Goal: Communication & Community: Answer question/provide support

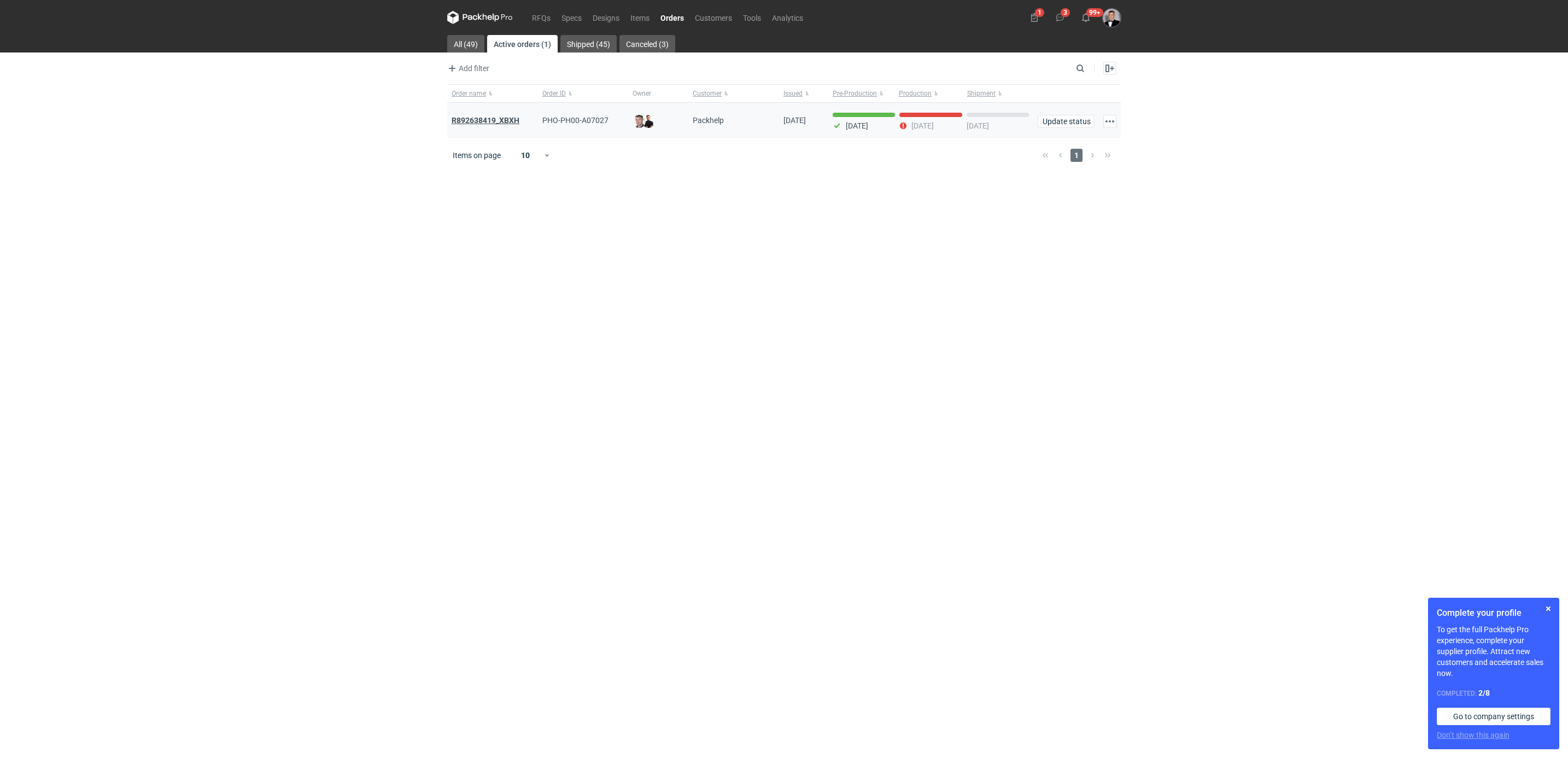
click at [517, 119] on strong "R892638419_XBXH" at bounding box center [485, 120] width 68 height 9
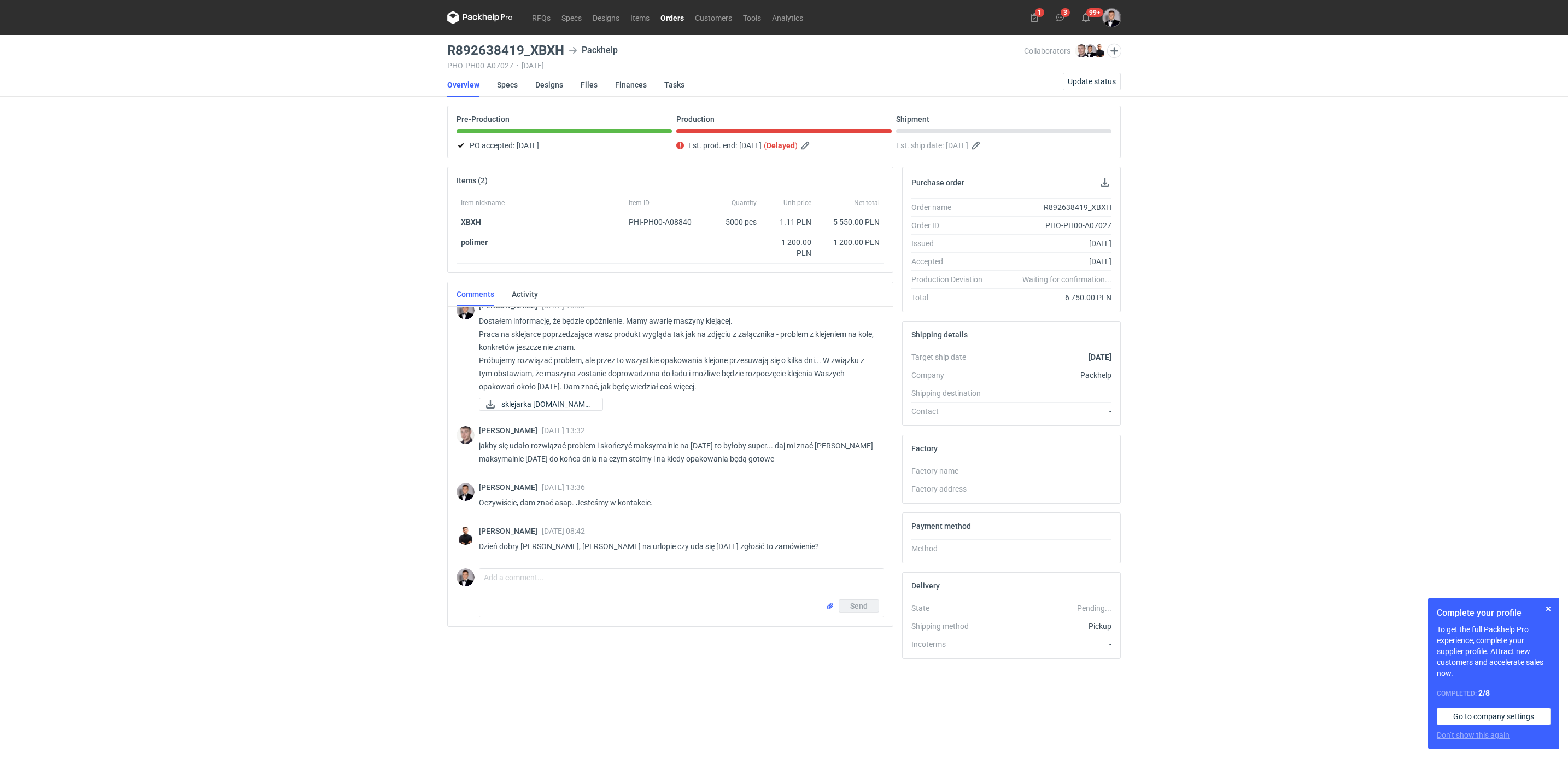
scroll to position [441, 0]
click at [234, 521] on div "RFQs Specs Designs Items Orders Customers Tools Analytics 1 3 99+ [PERSON_NAME]…" at bounding box center [784, 379] width 1568 height 758
click at [492, 544] on p "Dzień dobry [PERSON_NAME], [PERSON_NAME] na urlopie czy uda się [DATE] zgłosić …" at bounding box center [677, 547] width 396 height 13
click at [416, 543] on div "RFQs Specs Designs Items Orders Customers Tools Analytics 1 3 99+ [PERSON_NAME]…" at bounding box center [784, 379] width 1568 height 758
click at [631, 583] on textarea "Comment message" at bounding box center [682, 584] width 404 height 30
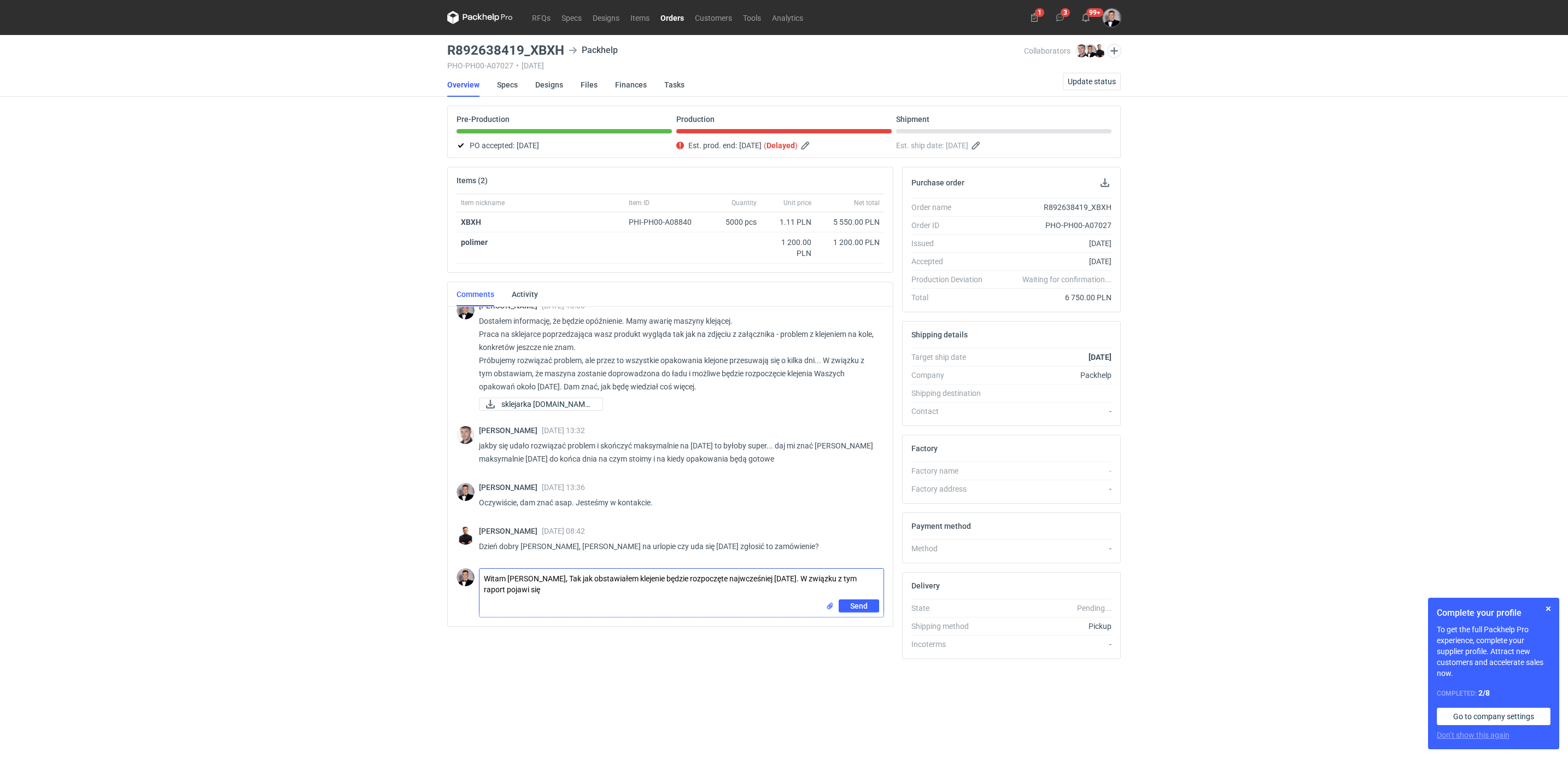
click at [558, 580] on textarea "Witam [PERSON_NAME], Tak jak obstawiałem klejenie będzie rozpoczęte najwcześnie…" at bounding box center [682, 584] width 404 height 30
click at [707, 589] on textarea "Witam [PERSON_NAME], Tak jak obstawiałem klejenie będzie rozpoczęte najwcześnie…" at bounding box center [682, 584] width 404 height 30
click at [851, 594] on textarea "Witam [PERSON_NAME], Tak jak obstawiałem klejenie będzie rozpoczęte najwcześnie…" at bounding box center [682, 584] width 404 height 30
click at [707, 594] on textarea "Witam [PERSON_NAME], Tak jak obstawiałem klejenie będzie rozpoczęte najwcześnie…" at bounding box center [682, 588] width 404 height 38
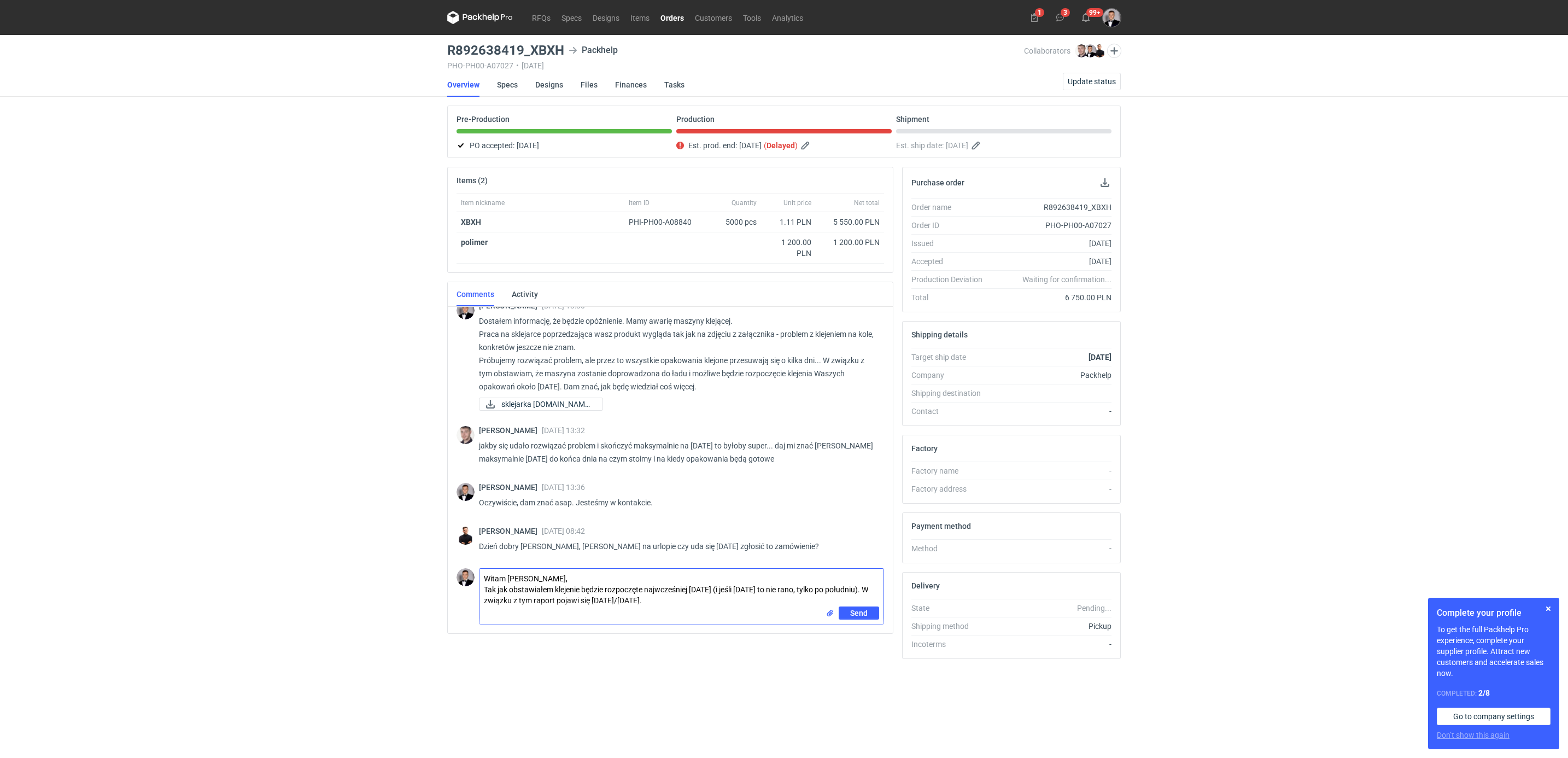
click at [589, 598] on textarea "Witam [PERSON_NAME], Tak jak obstawiałem klejenie będzie rozpoczęte najwcześnie…" at bounding box center [682, 588] width 404 height 38
drag, startPoint x: 709, startPoint y: 591, endPoint x: 690, endPoint y: 591, distance: 19.0
click at [690, 591] on textarea "Witam [PERSON_NAME], Tak jak obstawiałem klejenie będzie rozpoczęte najwcześnie…" at bounding box center [682, 588] width 404 height 38
click at [761, 606] on textarea "Witam [PERSON_NAME], Tak jak obstawiałem klejenie będzie rozpoczęte najwcześnie…" at bounding box center [682, 588] width 404 height 38
drag, startPoint x: 858, startPoint y: 605, endPoint x: 829, endPoint y: 606, distance: 29.0
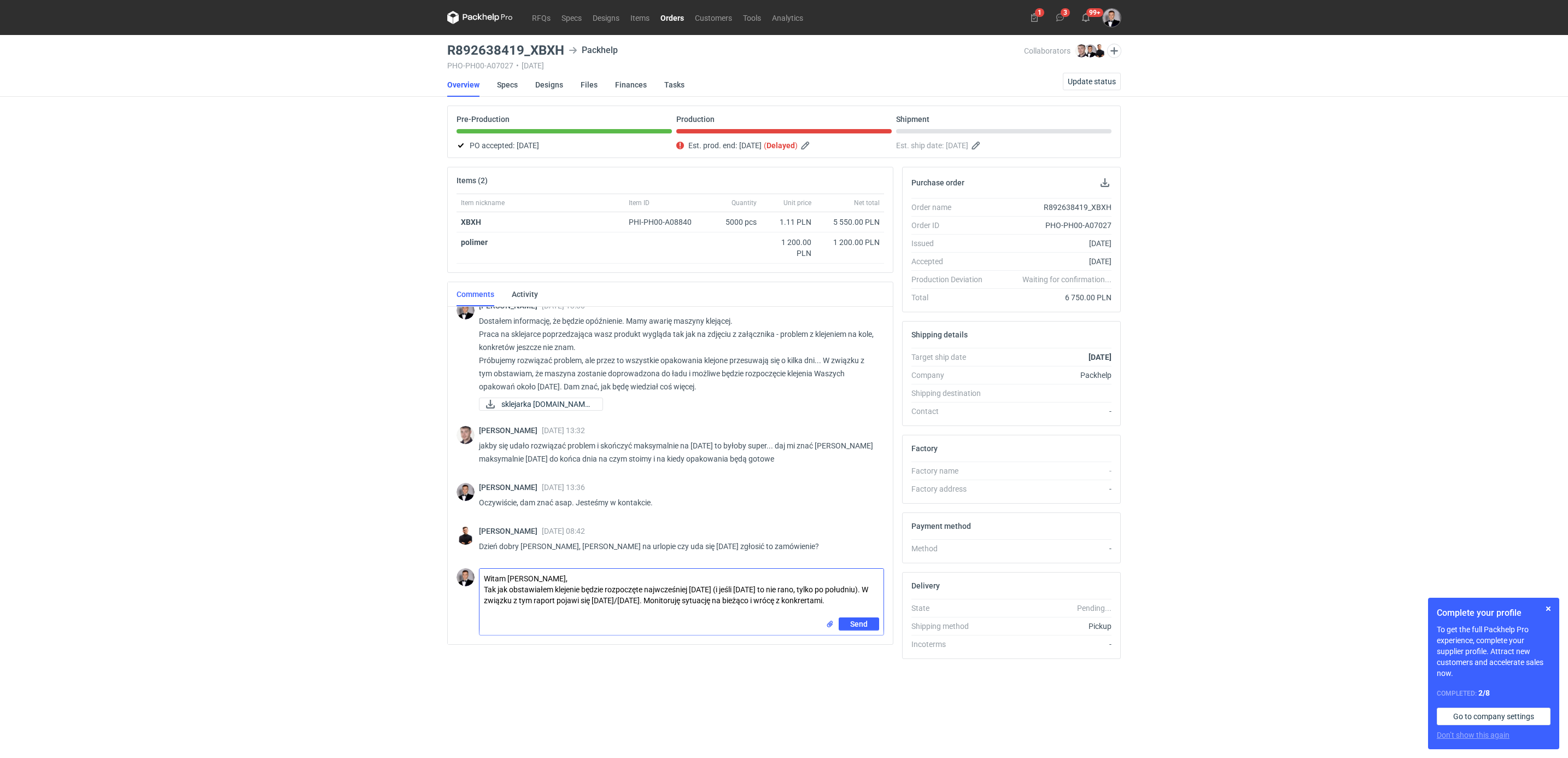
click at [829, 606] on textarea "Witam [PERSON_NAME], Tak jak obstawiałem klejenie będzie rozpoczęte najwcześnie…" at bounding box center [682, 593] width 404 height 49
type textarea "Witam [PERSON_NAME], Tak jak obstawiałem klejenie będzie rozpoczęte najwcześnie…"
click at [860, 631] on button "Send" at bounding box center [859, 624] width 40 height 13
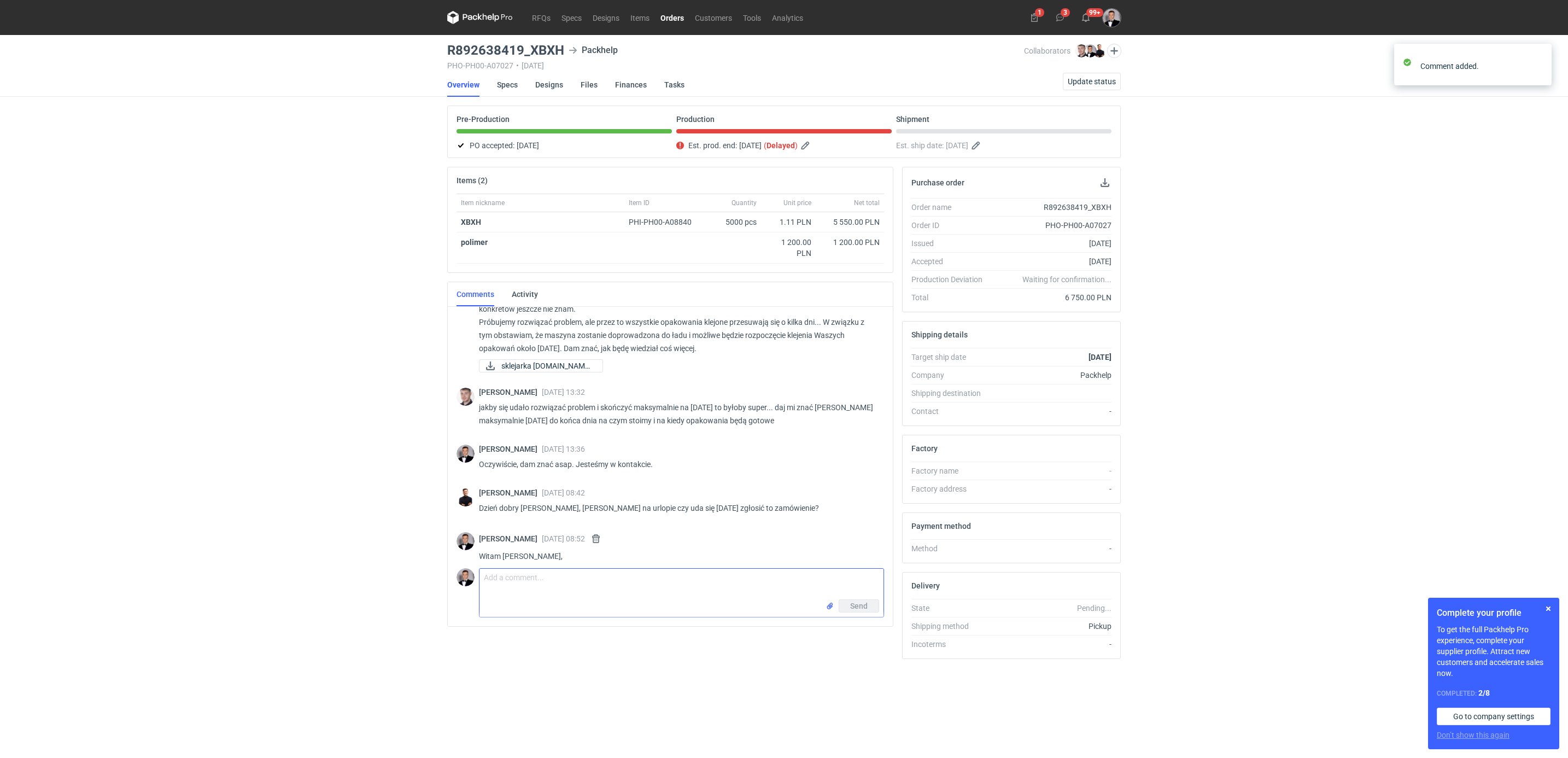
scroll to position [515, 0]
